Goal: Task Accomplishment & Management: Use online tool/utility

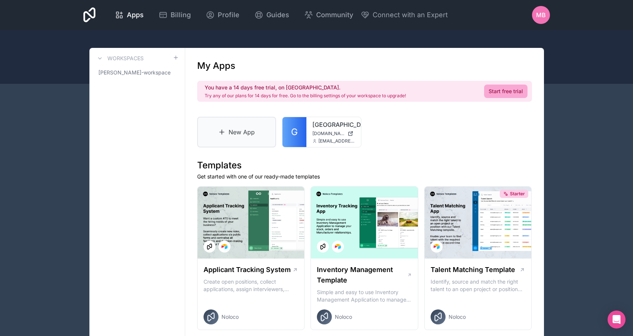
click at [229, 132] on link "New App" at bounding box center [236, 132] width 79 height 31
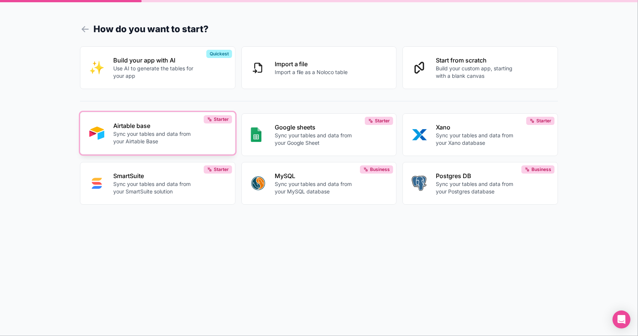
click at [188, 136] on p "Sync your tables and data from your Airtable Base" at bounding box center [154, 137] width 83 height 15
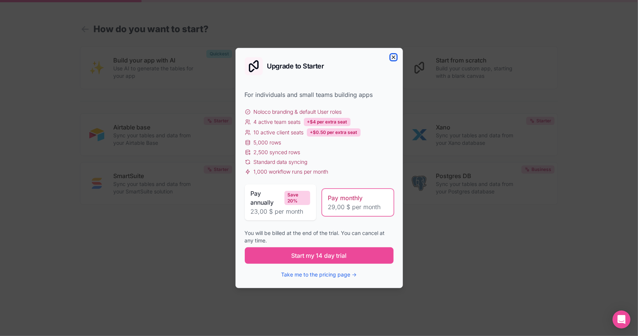
click at [393, 58] on icon "button" at bounding box center [393, 57] width 3 height 3
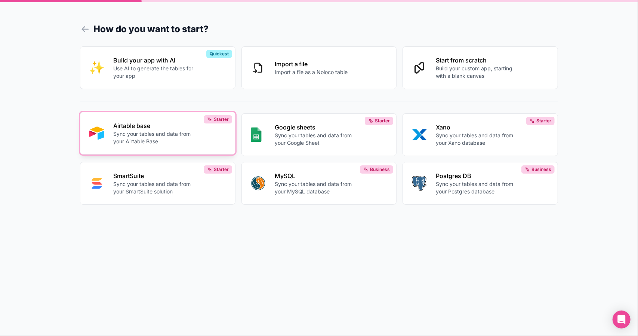
click at [210, 129] on div "Airtable base Sync your tables and data from your Airtable Base" at bounding box center [169, 133] width 113 height 24
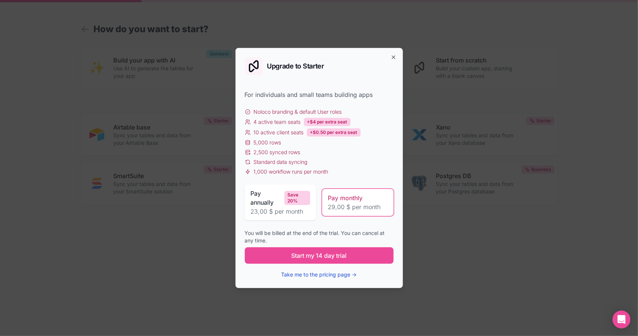
click at [325, 277] on button "Take me to the pricing page →" at bounding box center [320, 274] width 76 height 7
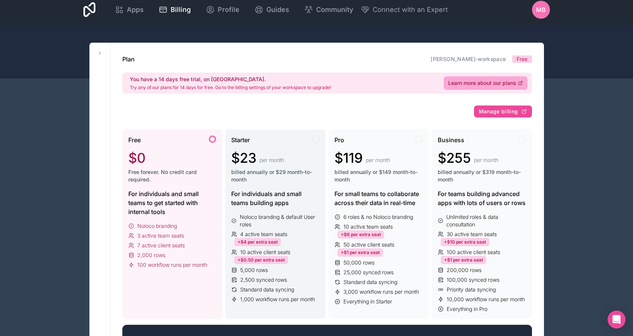
scroll to position [4, 0]
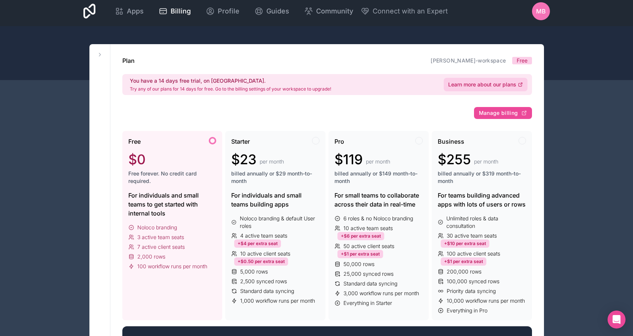
click at [485, 81] on span "Learn more about our plans" at bounding box center [482, 84] width 68 height 7
click at [140, 8] on span "Apps" at bounding box center [135, 11] width 17 height 10
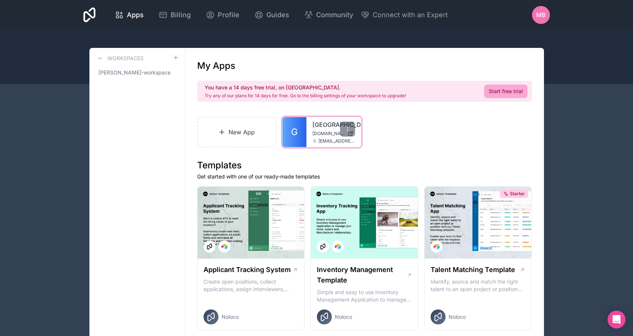
click at [321, 130] on span "[DOMAIN_NAME]" at bounding box center [328, 133] width 32 height 6
click at [341, 130] on div at bounding box center [347, 129] width 15 height 15
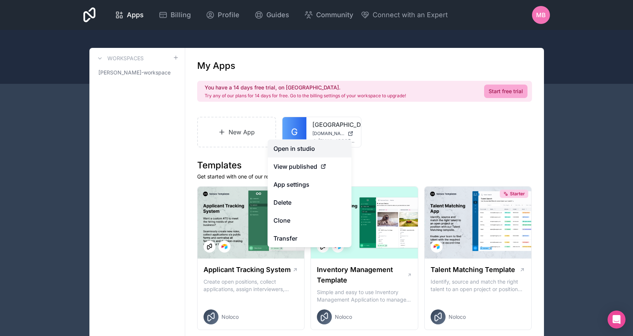
click at [305, 147] on link "Open in studio" at bounding box center [309, 148] width 84 height 18
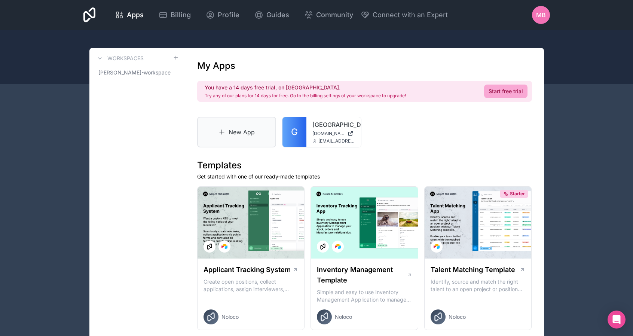
click at [239, 127] on link "New App" at bounding box center [236, 132] width 79 height 31
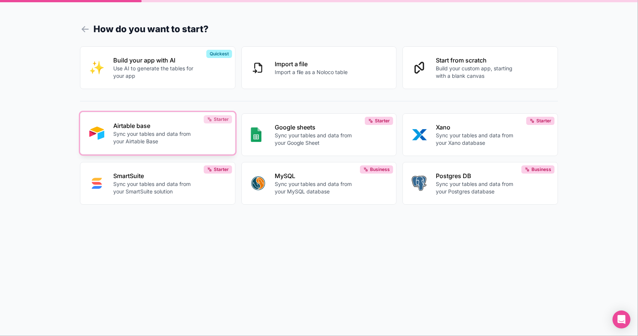
click at [209, 121] on icon at bounding box center [209, 119] width 5 height 5
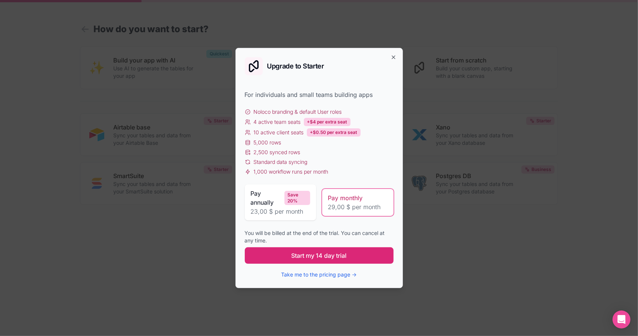
click at [328, 253] on span "Start my 14 day trial" at bounding box center [319, 255] width 55 height 9
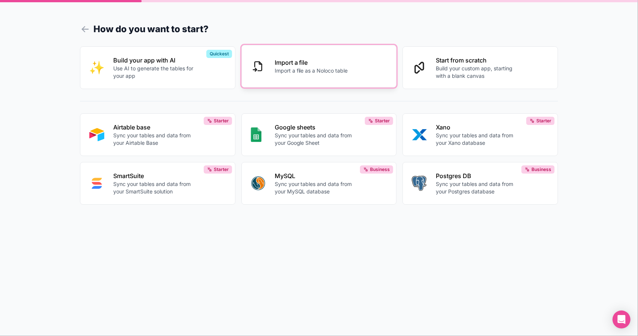
click at [374, 71] on div "Import a file Import a file as a Noloco table" at bounding box center [326, 66] width 103 height 16
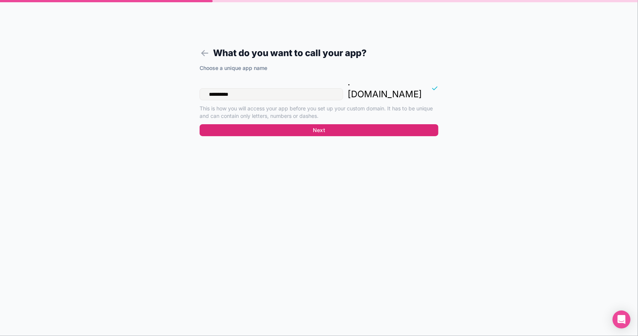
click at [338, 124] on button "Next" at bounding box center [319, 130] width 239 height 12
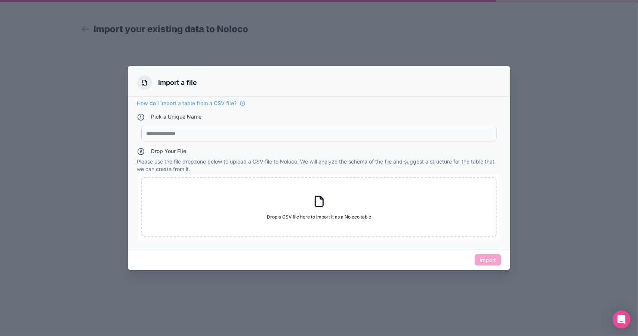
click at [327, 122] on div "Pick a Unique Name" at bounding box center [319, 118] width 365 height 10
click at [258, 45] on div at bounding box center [319, 168] width 638 height 336
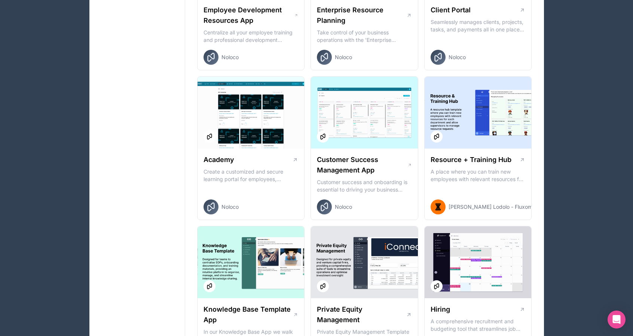
scroll to position [707, 0]
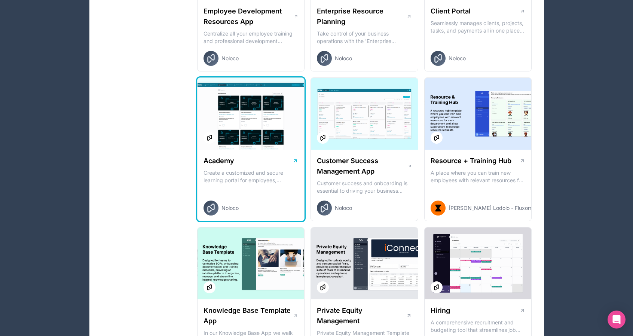
click at [267, 131] on div at bounding box center [250, 114] width 107 height 72
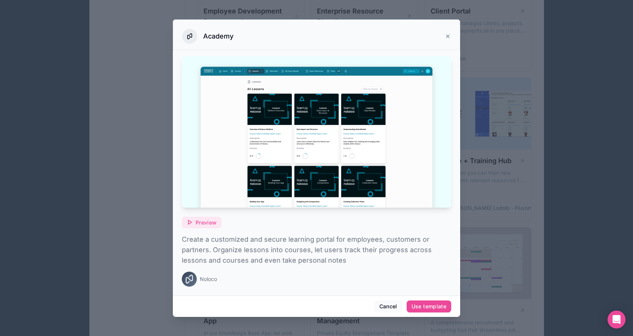
click at [204, 219] on span "Preview" at bounding box center [206, 222] width 21 height 7
click at [388, 304] on button "Cancel" at bounding box center [388, 306] width 28 height 12
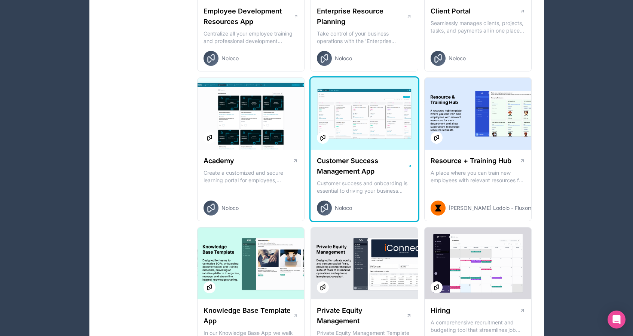
click at [370, 130] on div at bounding box center [364, 114] width 107 height 72
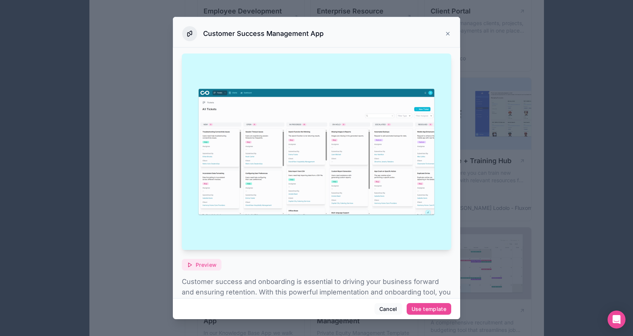
click at [207, 261] on span "Preview" at bounding box center [206, 264] width 21 height 7
click at [446, 34] on icon at bounding box center [447, 33] width 3 height 3
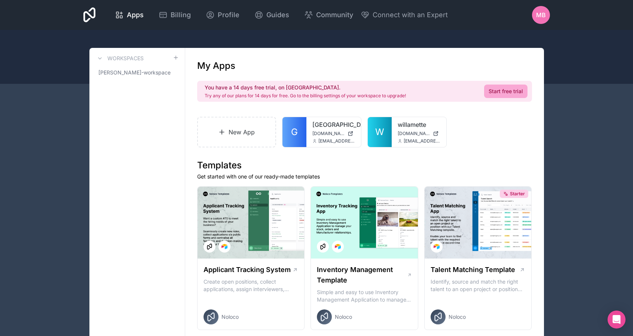
click at [543, 15] on span "MB" at bounding box center [541, 14] width 10 height 9
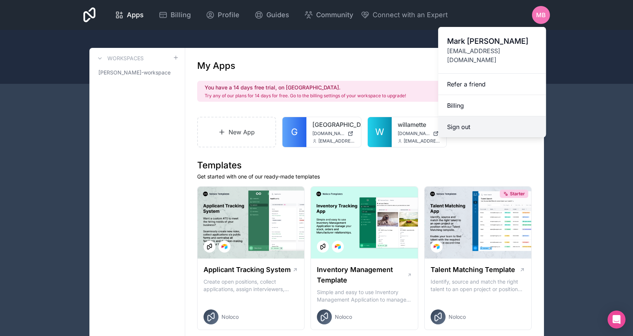
click at [461, 116] on button "Sign out" at bounding box center [492, 126] width 108 height 21
